Goal: Find specific page/section: Find specific page/section

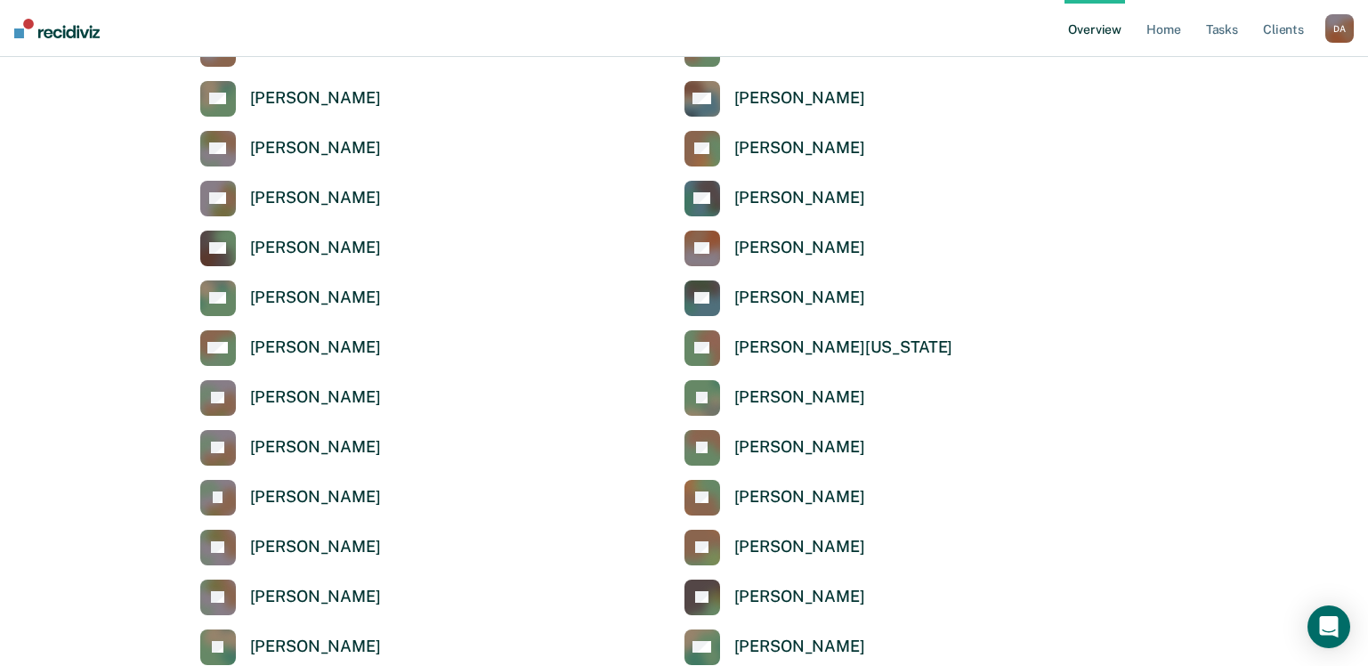
scroll to position [4983, 0]
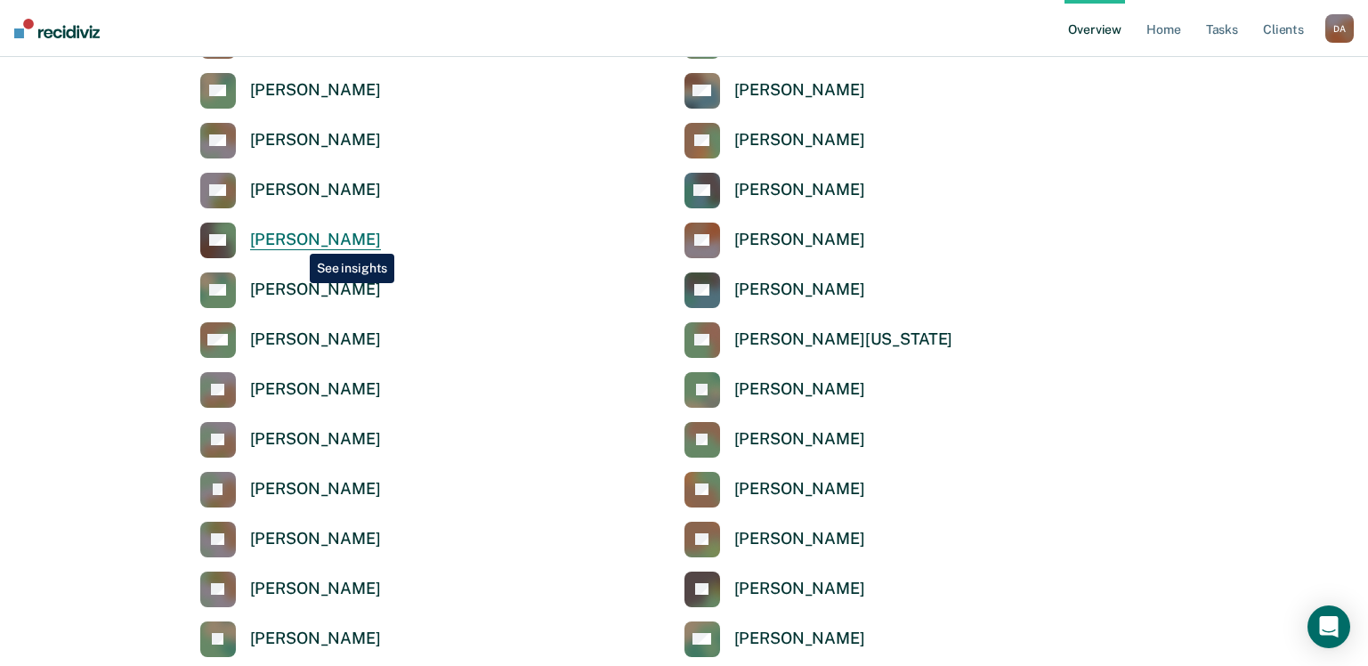
click at [296, 240] on div "[PERSON_NAME]" at bounding box center [315, 240] width 131 height 20
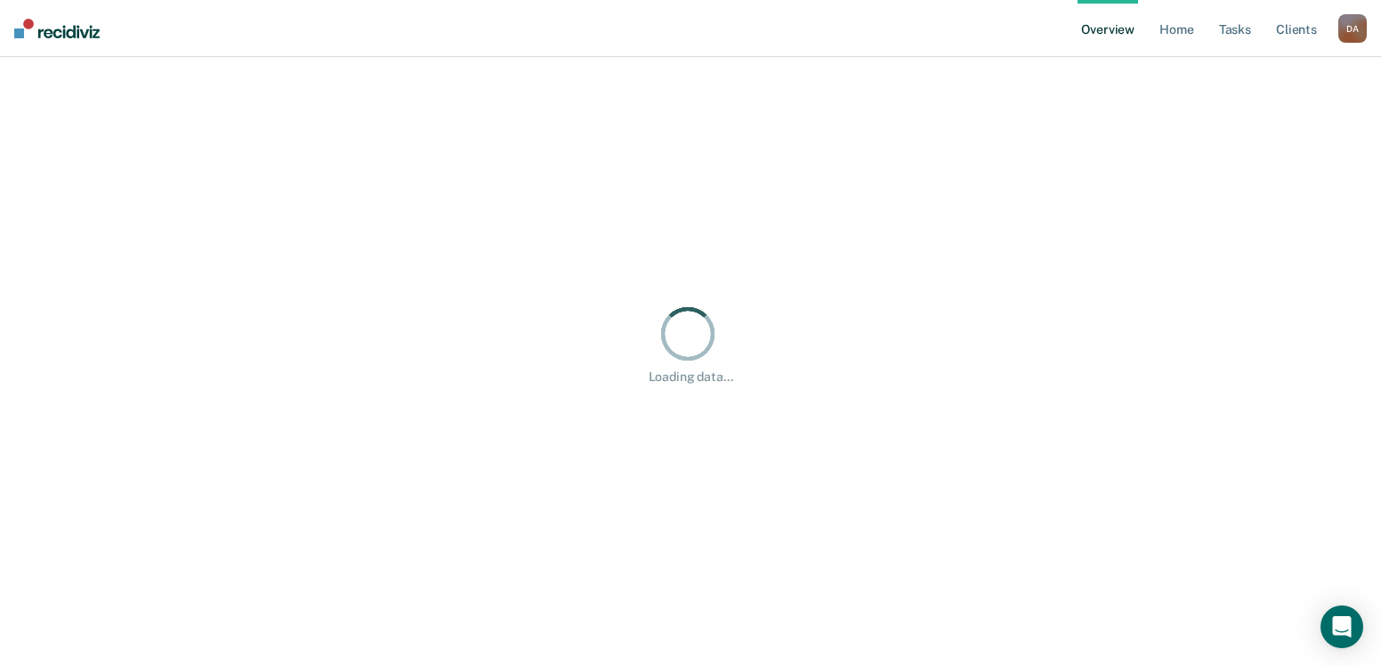
click at [296, 240] on div "Loading data..." at bounding box center [690, 343] width 1338 height 530
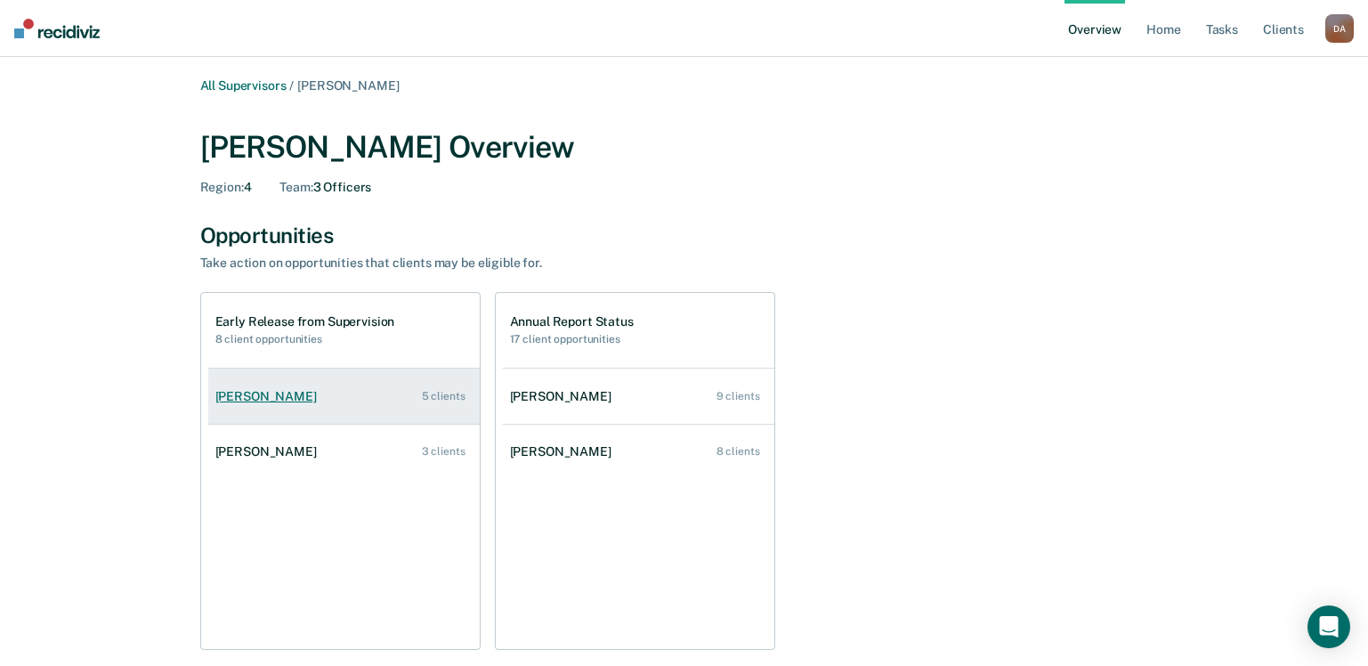
click at [286, 393] on div "[PERSON_NAME]" at bounding box center [269, 396] width 109 height 15
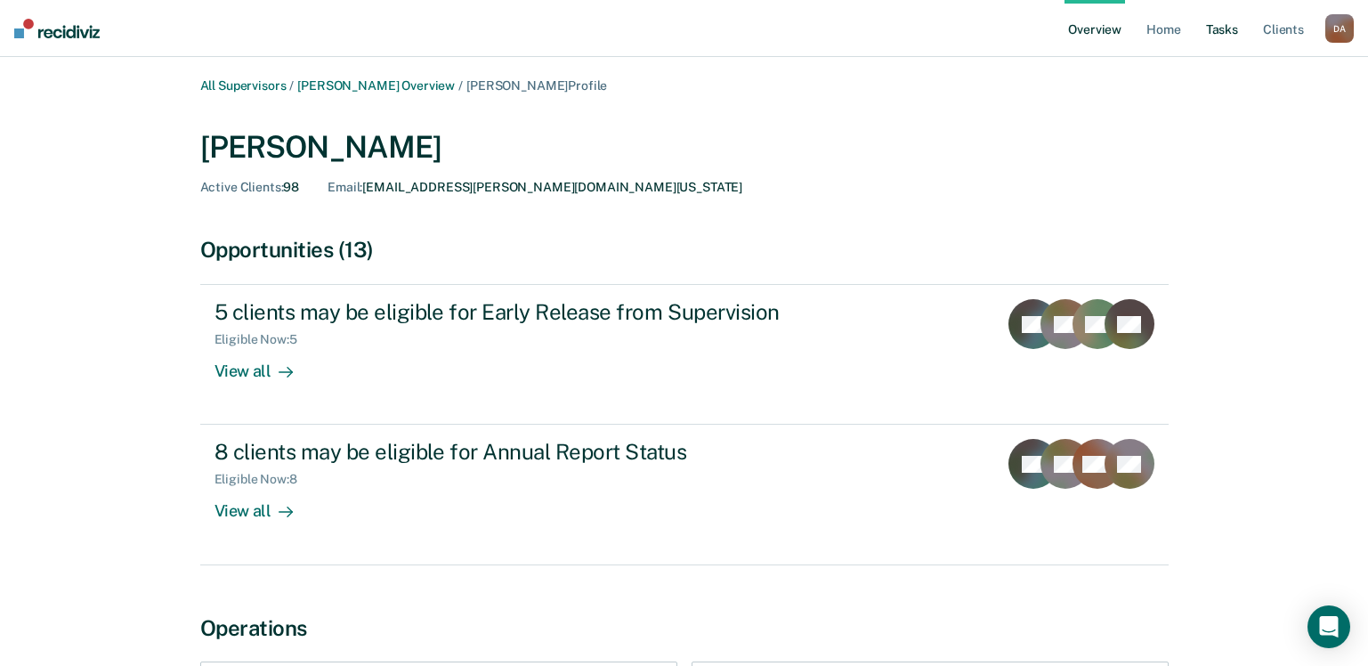
click at [1230, 28] on link "Tasks" at bounding box center [1221, 28] width 39 height 57
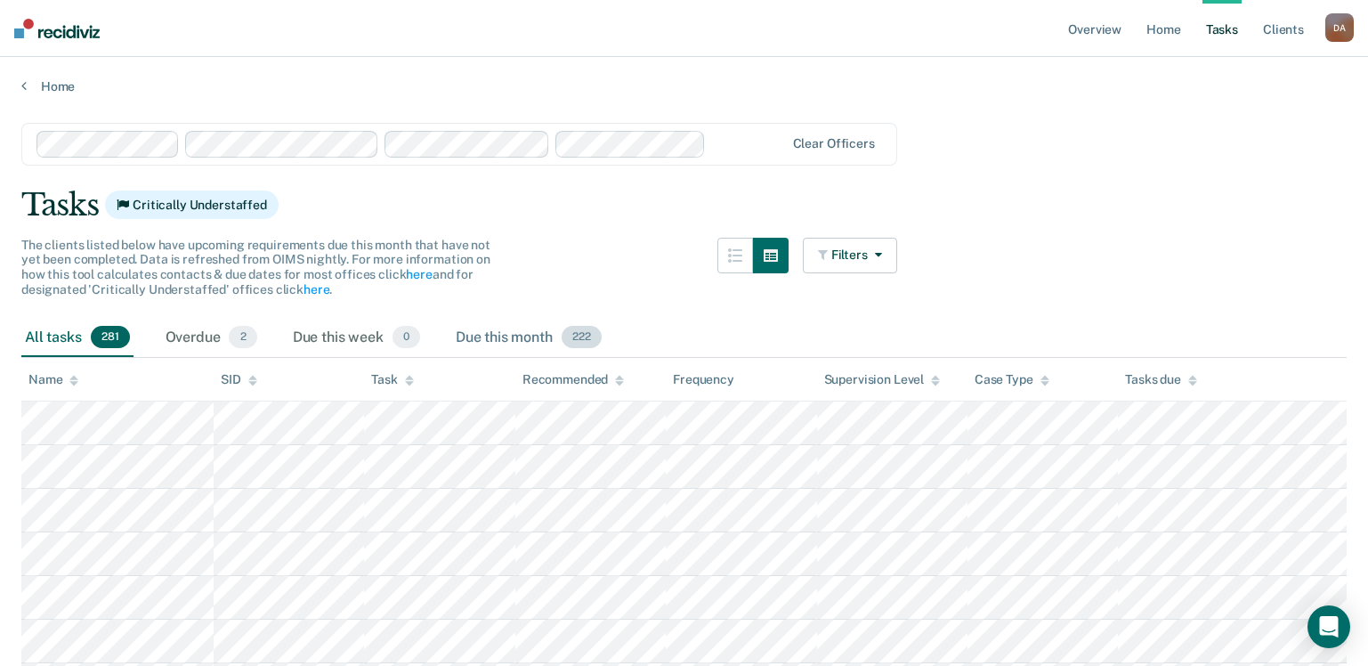
click at [530, 342] on div "Due this month 222" at bounding box center [528, 338] width 153 height 39
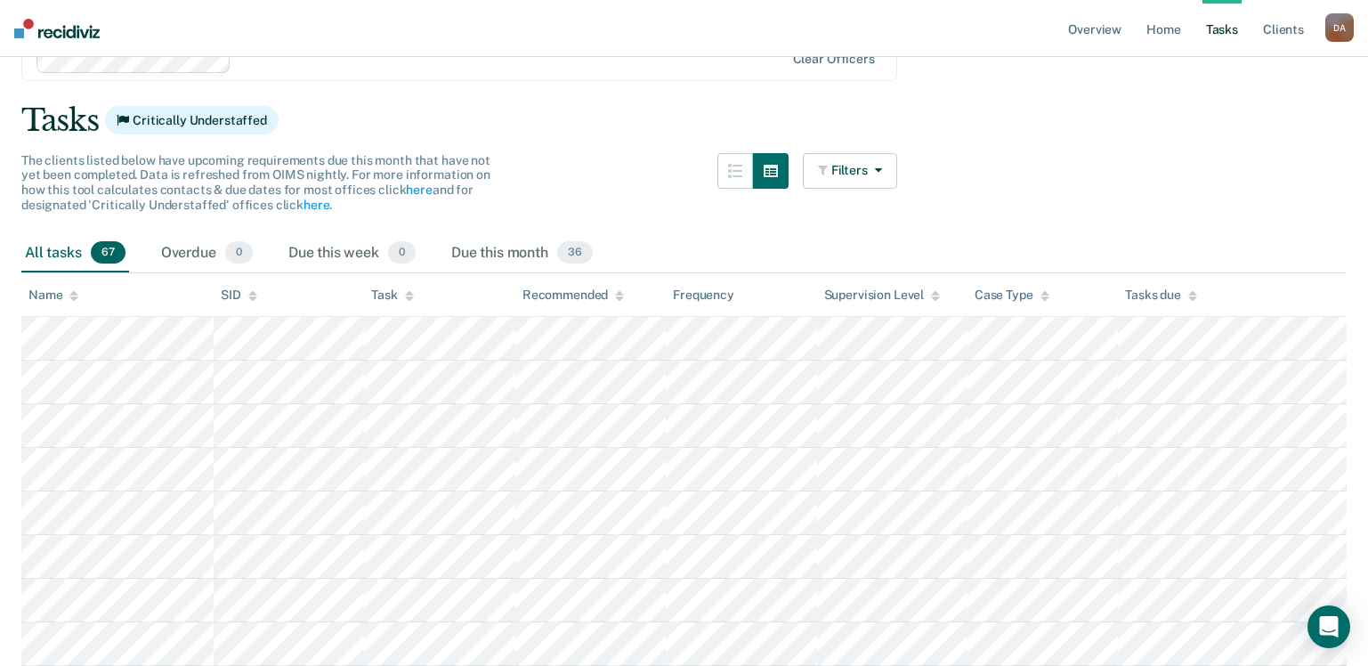
scroll to position [69, 0]
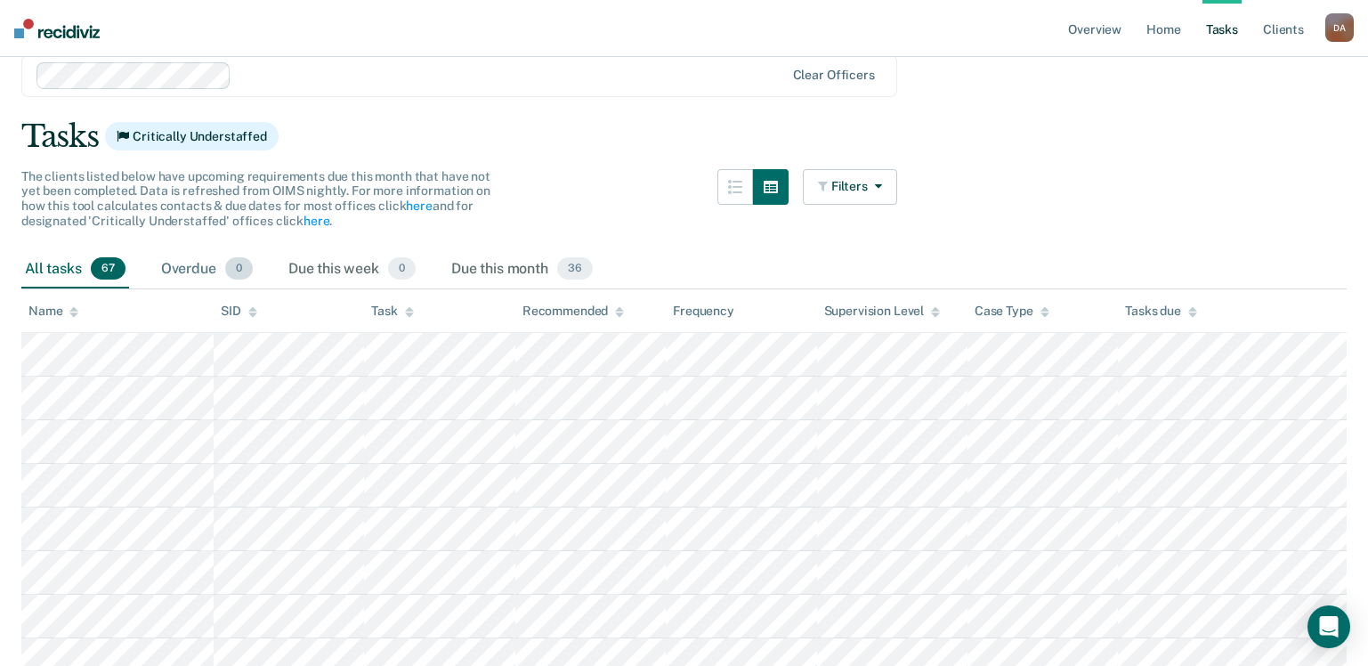
click at [186, 270] on div "Overdue 0" at bounding box center [206, 269] width 99 height 39
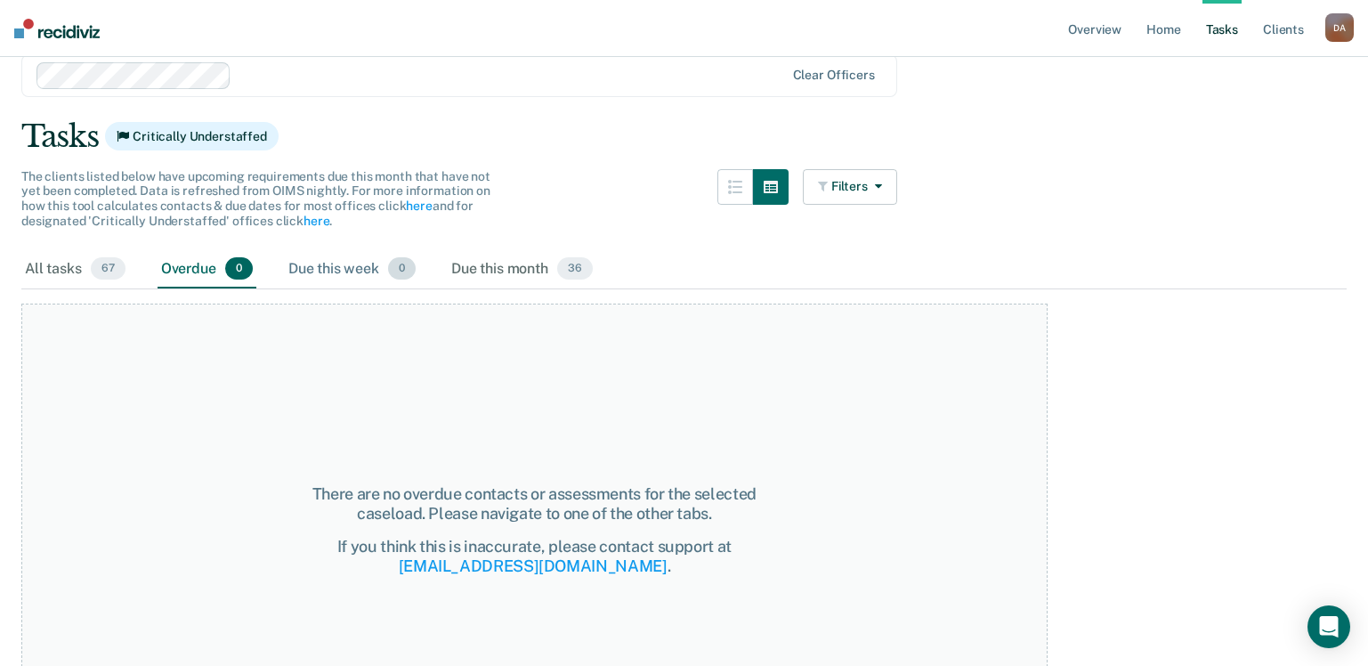
click at [331, 268] on div "Due this week 0" at bounding box center [352, 269] width 134 height 39
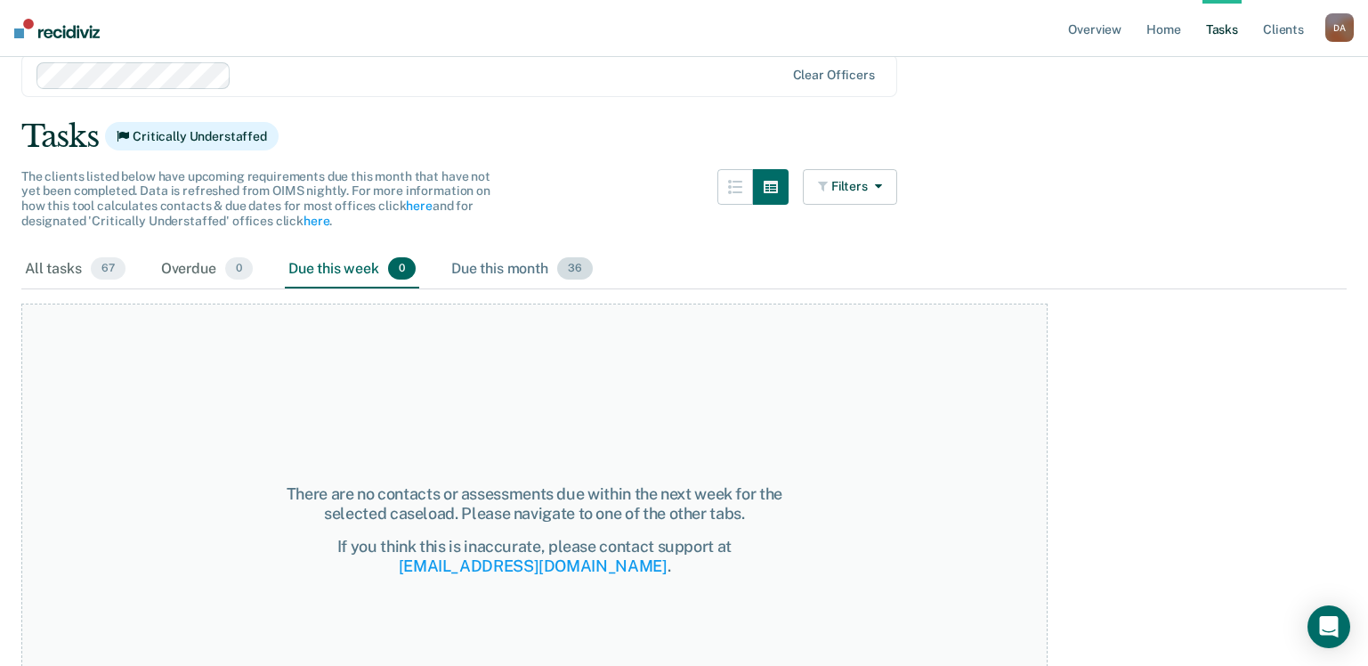
click at [505, 274] on div "Due this month 36" at bounding box center [522, 269] width 149 height 39
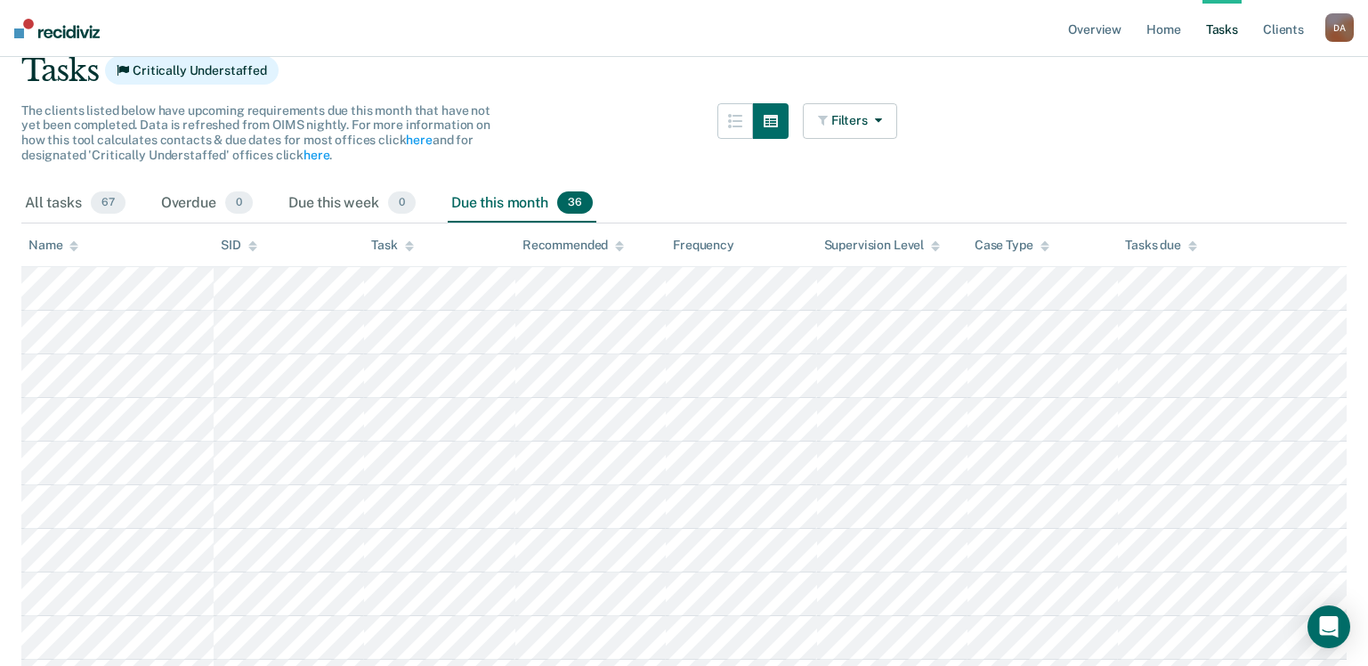
scroll to position [0, 0]
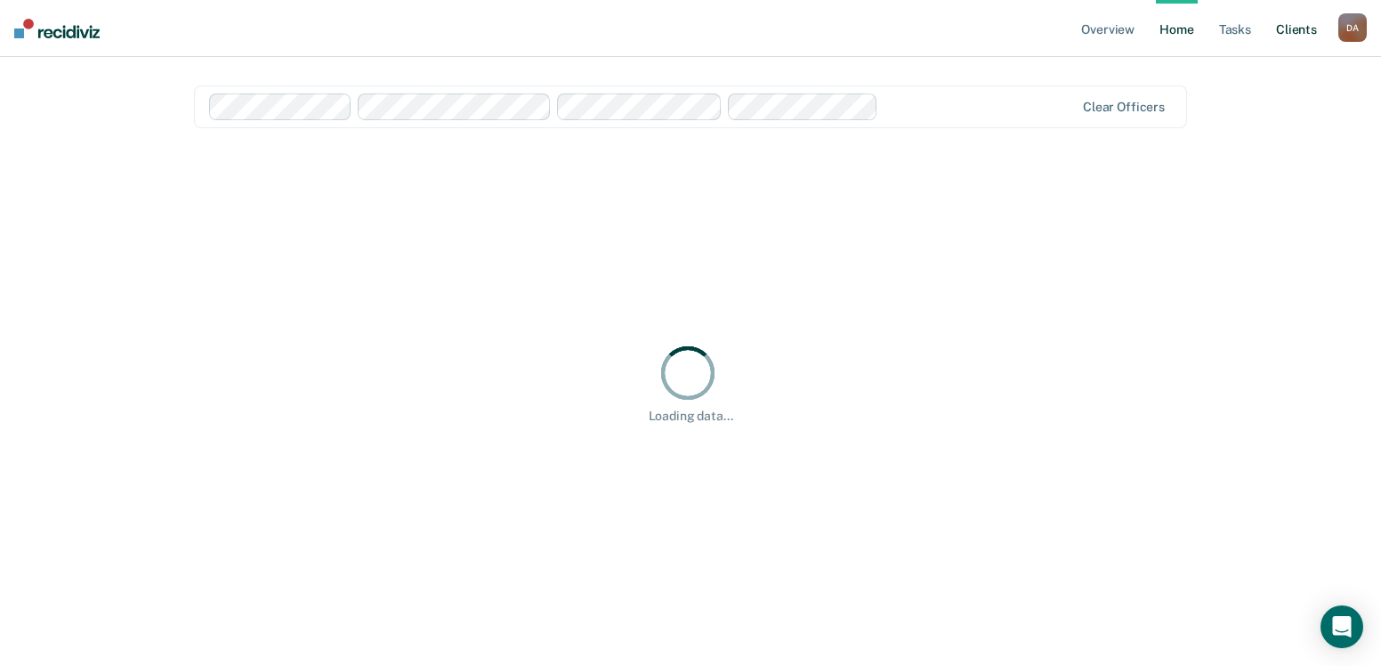
click at [1291, 35] on link "Client s" at bounding box center [1296, 28] width 48 height 57
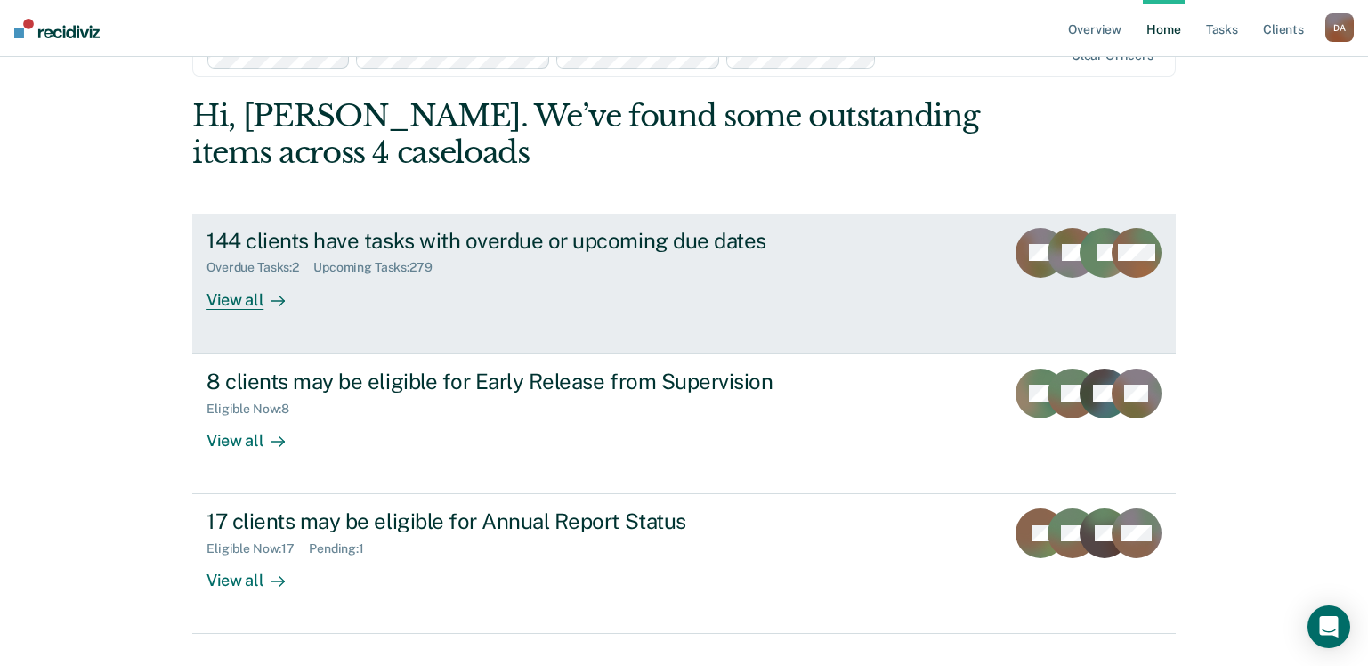
scroll to position [91, 0]
